Goal: Communication & Community: Answer question/provide support

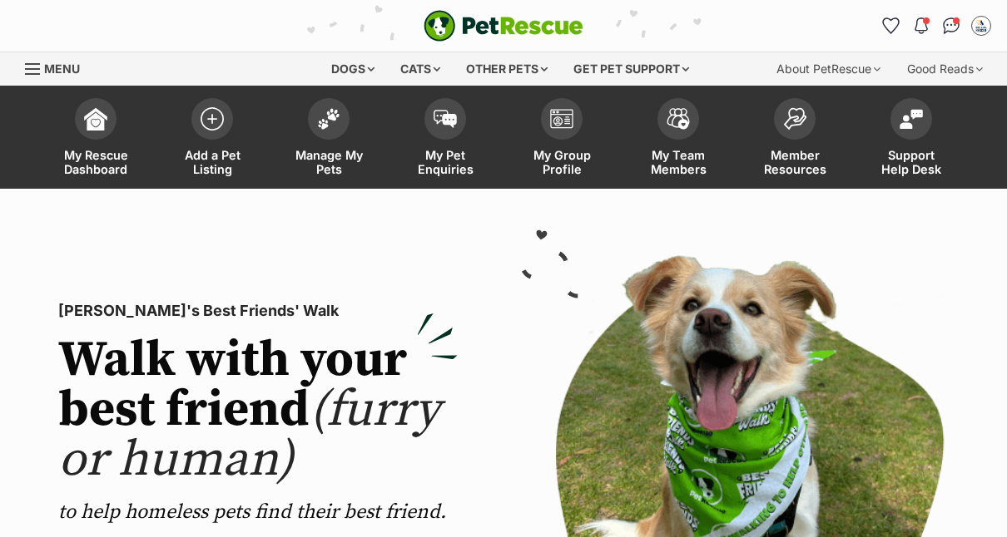
click at [319, 150] on span "Manage My Pets" at bounding box center [328, 162] width 75 height 28
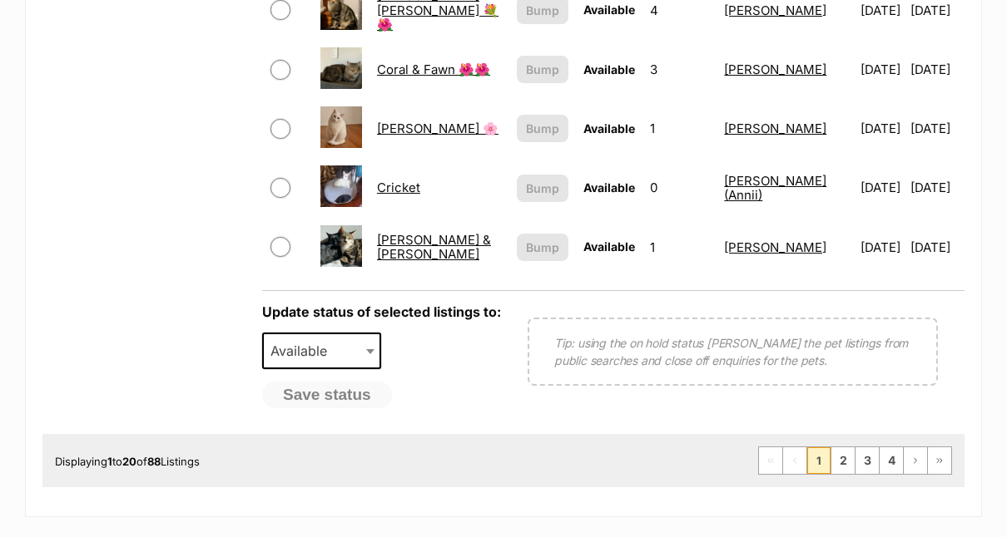
scroll to position [1385, 0]
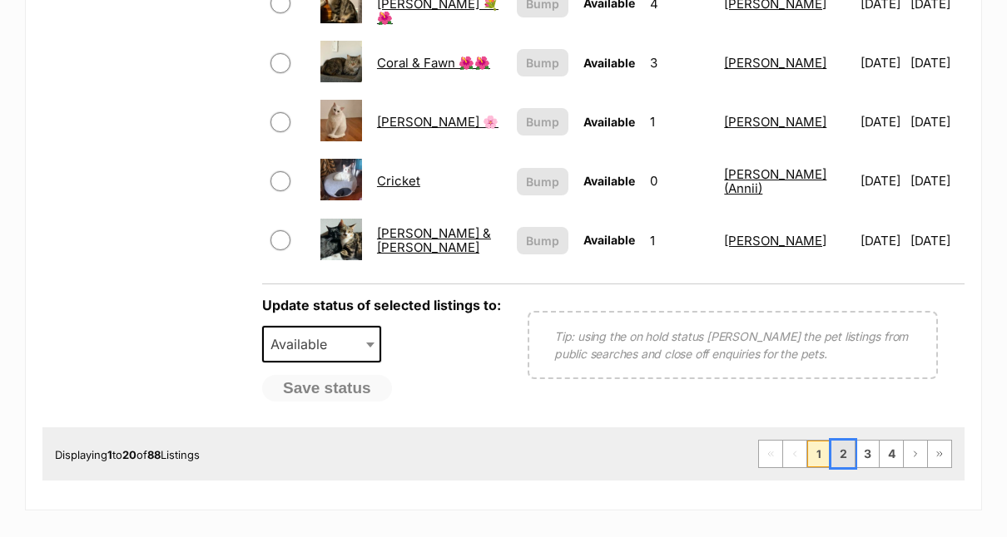
click at [846, 441] on link "2" at bounding box center [842, 454] width 23 height 27
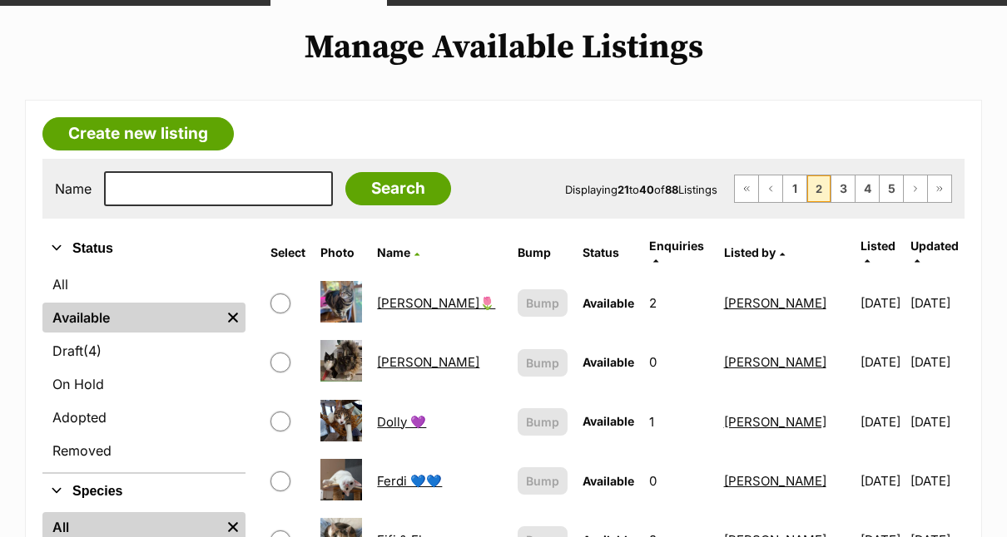
scroll to position [189, 0]
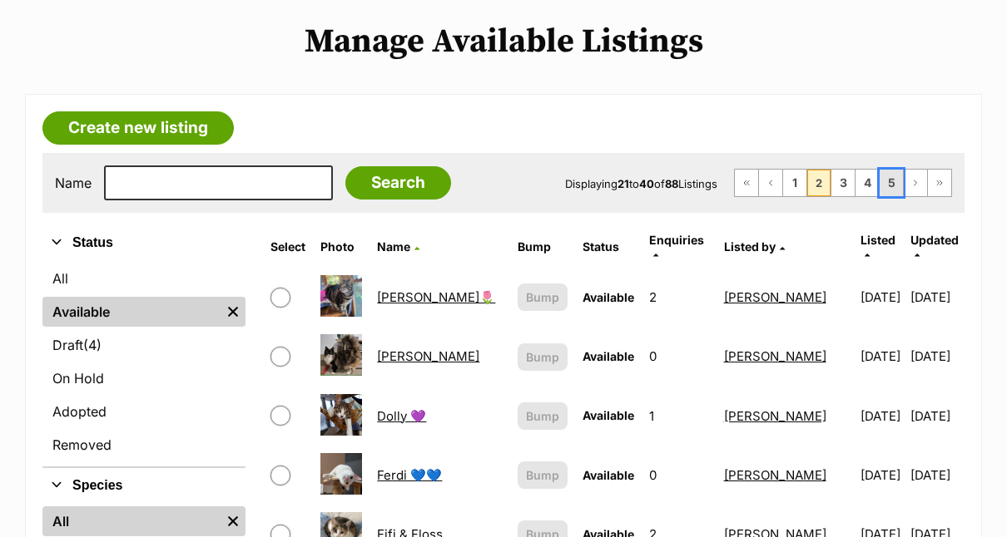
click at [890, 186] on link "5" at bounding box center [890, 183] width 23 height 27
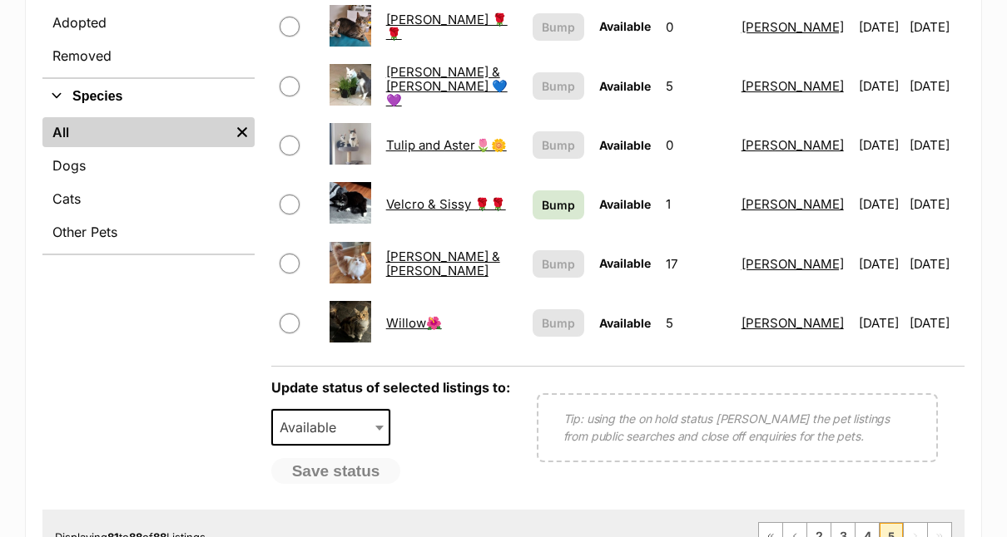
scroll to position [604, 0]
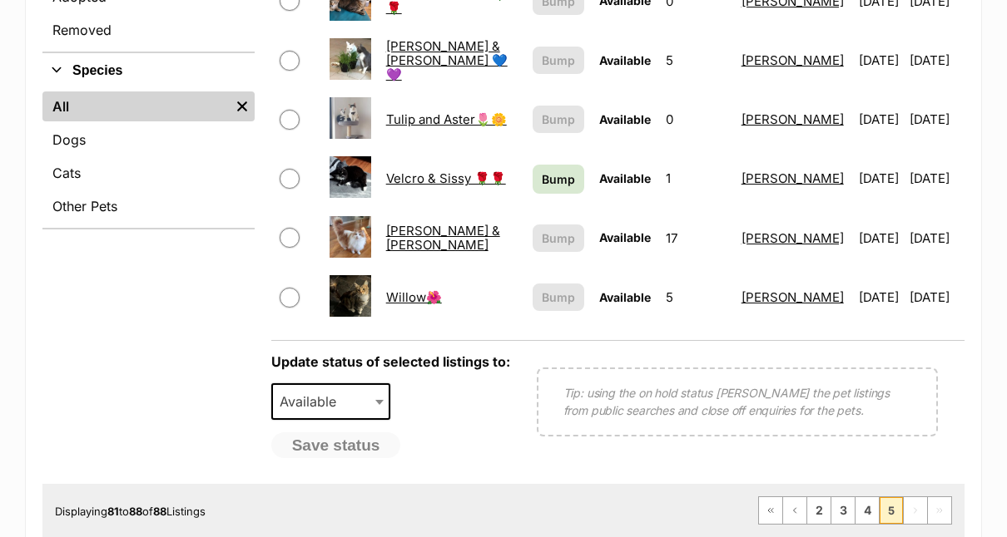
click at [400, 289] on link "Willow🌺" at bounding box center [414, 297] width 56 height 16
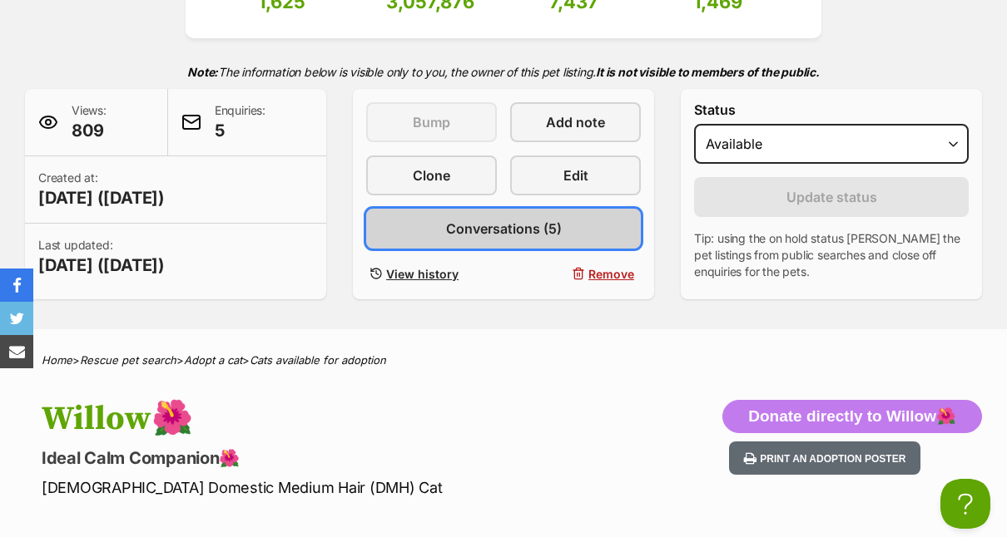
click at [507, 218] on link "Conversations (5)" at bounding box center [503, 229] width 275 height 40
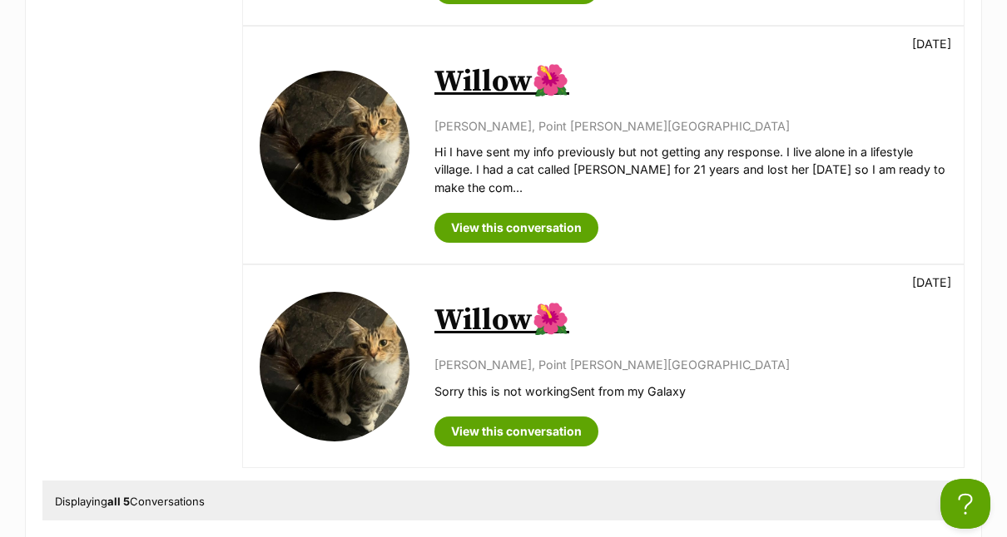
scroll to position [1091, 0]
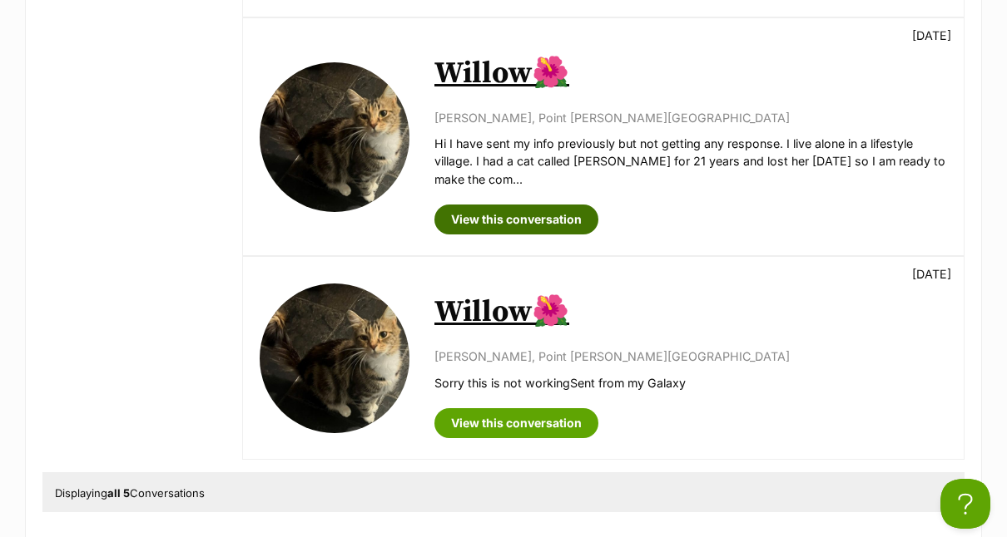
click at [492, 210] on link "View this conversation" at bounding box center [516, 220] width 164 height 30
